Goal: Information Seeking & Learning: Find specific fact

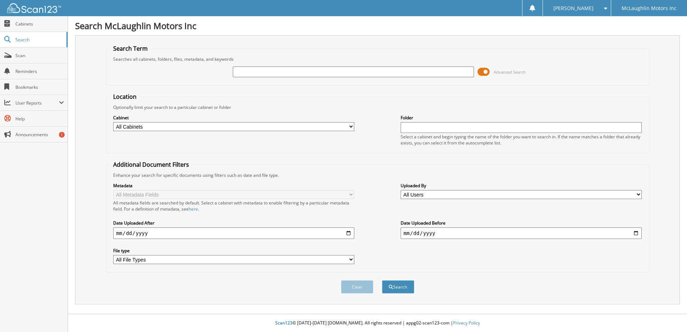
click at [258, 71] on input "text" at bounding box center [353, 71] width 241 height 11
type input "[PERSON_NAME]"
click at [382, 280] on button "Search" at bounding box center [398, 286] width 32 height 13
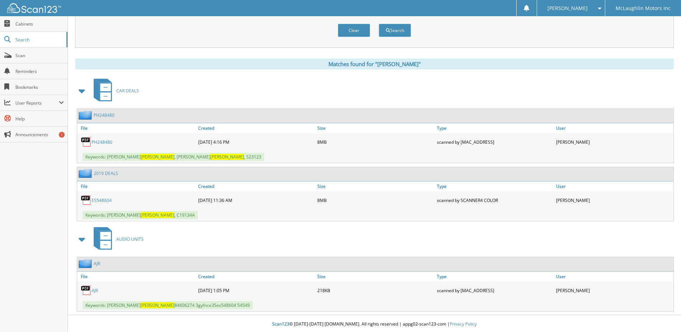
scroll to position [258, 0]
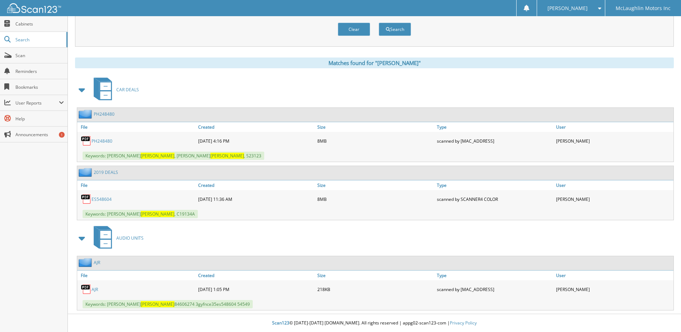
click at [102, 141] on link "PH248480" at bounding box center [102, 141] width 21 height 6
click at [355, 25] on button "Clear" at bounding box center [354, 29] width 32 height 13
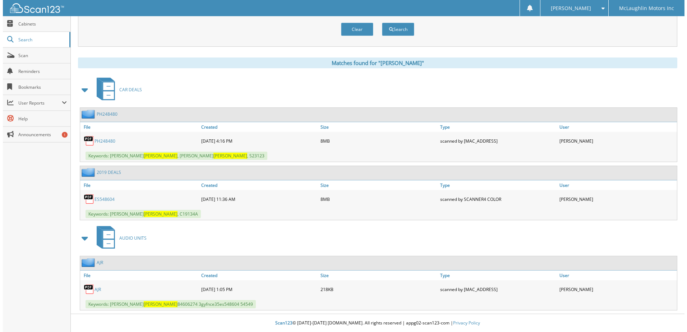
scroll to position [0, 0]
